Goal: Check status: Check status

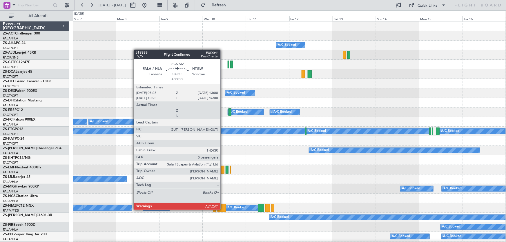
click at [223, 209] on div at bounding box center [221, 208] width 8 height 8
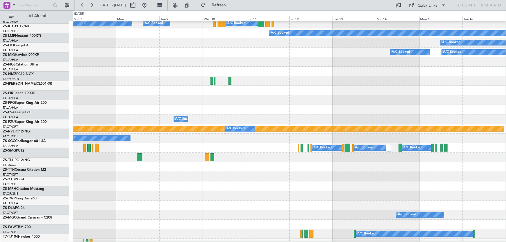
scroll to position [237, 0]
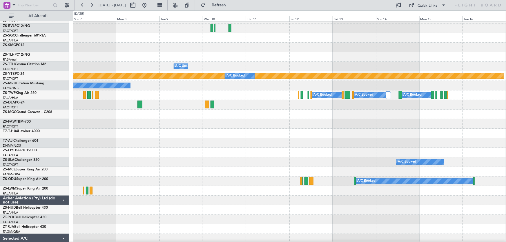
click at [506, 129] on div "A/C Booked A/C Booked A/C Unavailable Planned Maint Lanseria A/C Booked A/C Boo…" at bounding box center [253, 126] width 506 height 232
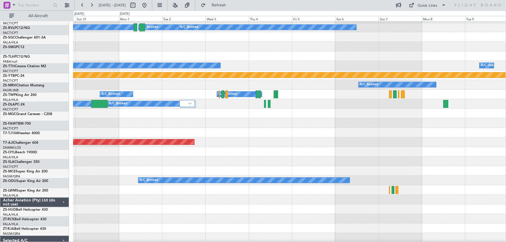
click at [423, 145] on div "Planned Maint Abuja ([PERSON_NAME] Intl)" at bounding box center [289, 142] width 433 height 10
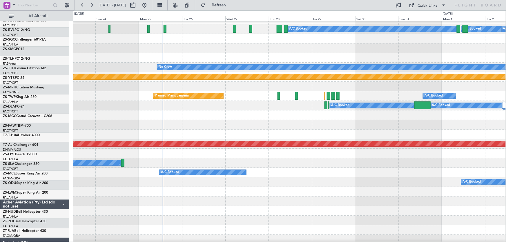
click at [463, 146] on div "Planned Maint Abuja ([PERSON_NAME] Intl)" at bounding box center [79, 143] width 876 height 5
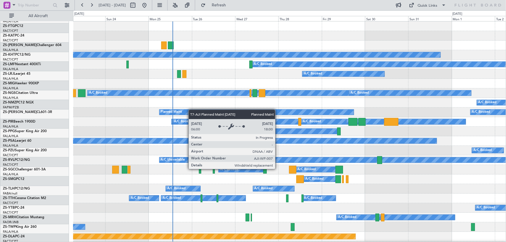
scroll to position [0, 0]
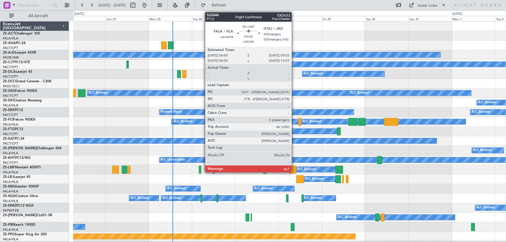
click at [294, 170] on div at bounding box center [292, 170] width 7 height 8
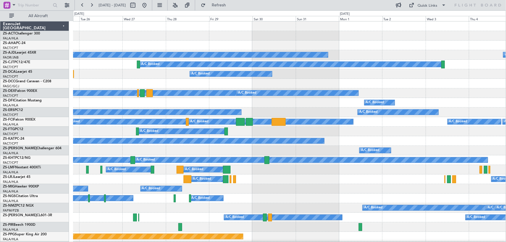
click at [234, 135] on div "A/C Booked A/C Booked A/C Booked" at bounding box center [289, 132] width 433 height 10
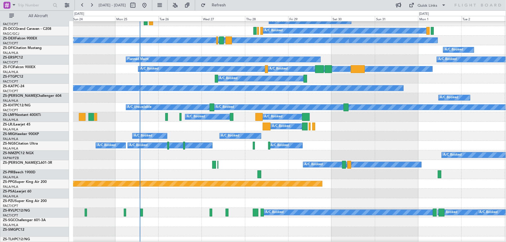
scroll to position [79, 0]
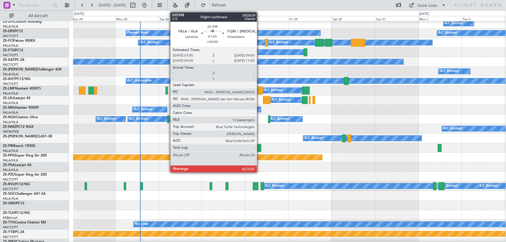
click at [259, 148] on div at bounding box center [259, 148] width 4 height 8
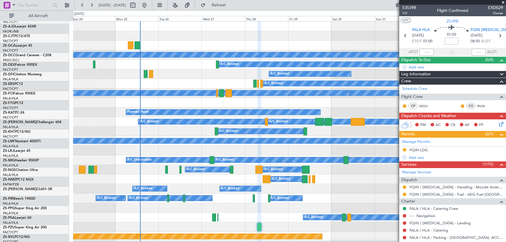
scroll to position [0, 0]
